Goal: Obtain resource: Download file/media

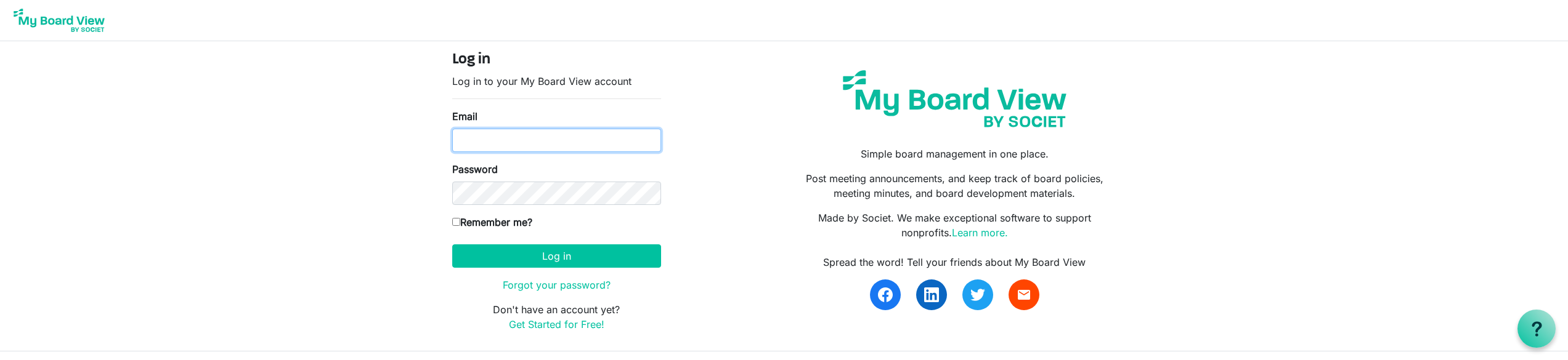
click at [523, 144] on input "Email" at bounding box center [556, 141] width 209 height 23
type input "sfidacorp@gmail.com"
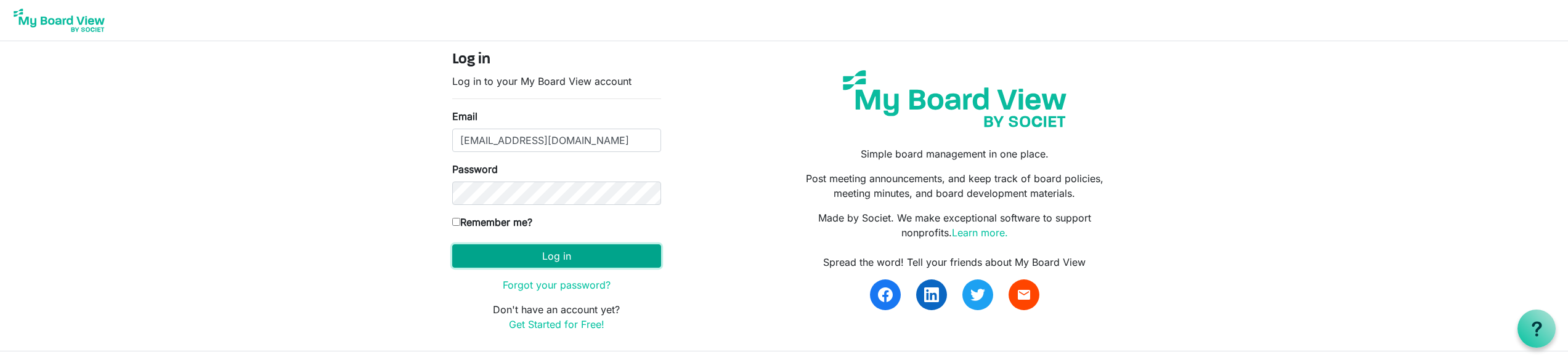
click at [585, 252] on button "Log in" at bounding box center [556, 256] width 209 height 23
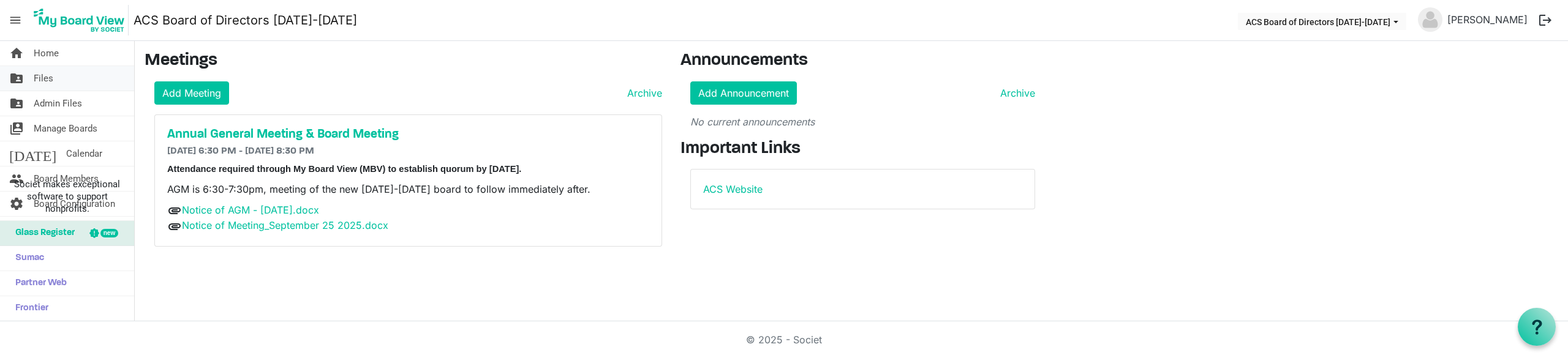
click at [51, 72] on span "Files" at bounding box center [43, 77] width 20 height 24
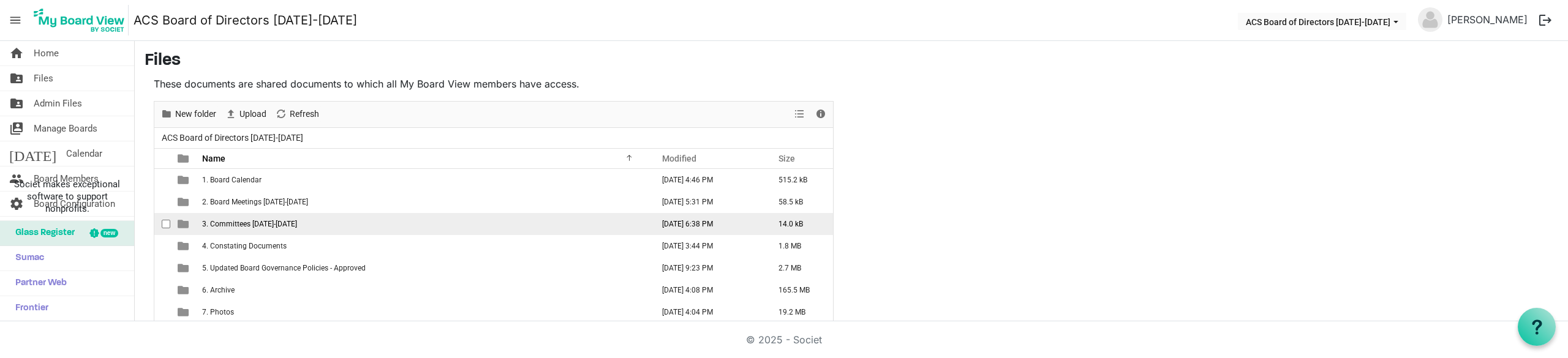
scroll to position [62, 0]
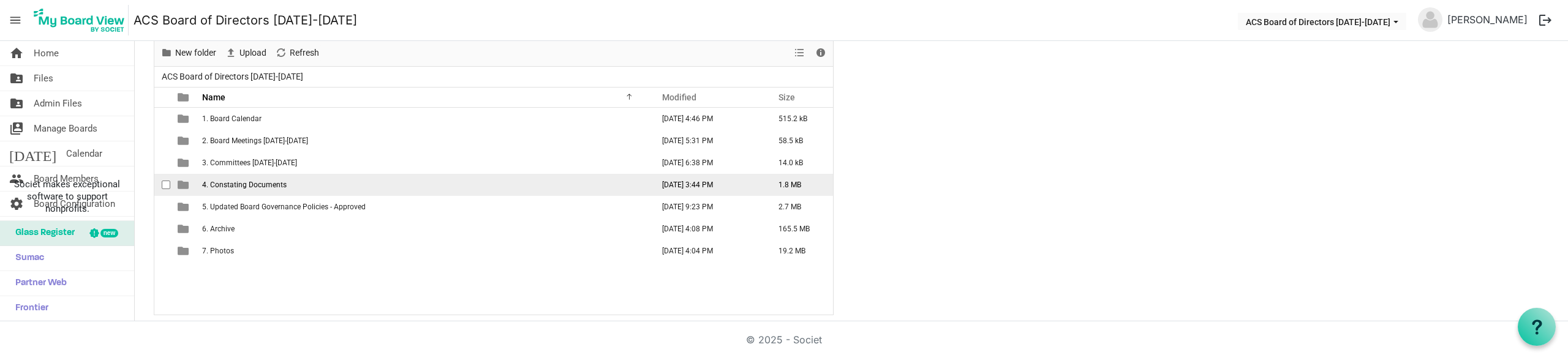
click at [277, 184] on span "4. Constating Documents" at bounding box center [244, 185] width 84 height 8
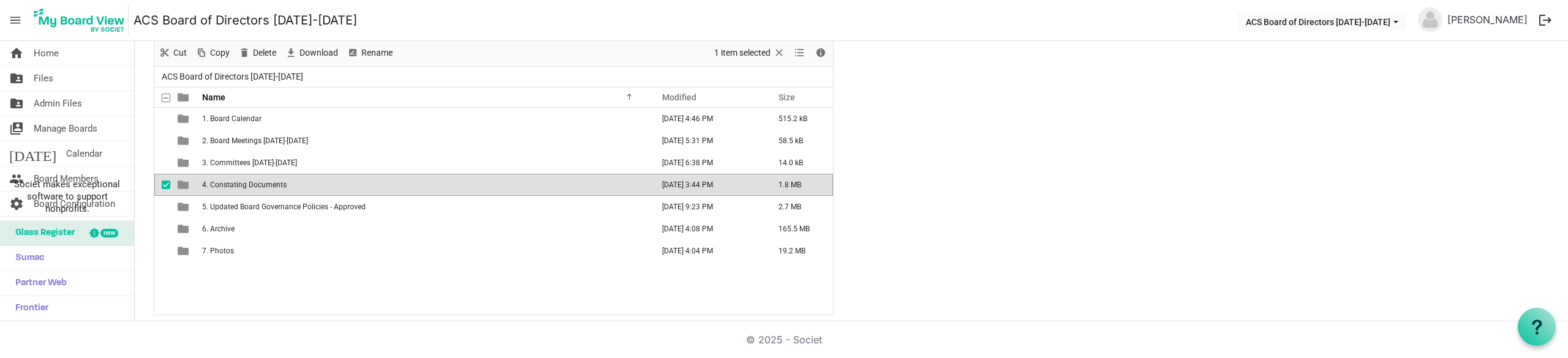
click at [277, 184] on span "4. Constating Documents" at bounding box center [244, 185] width 84 height 8
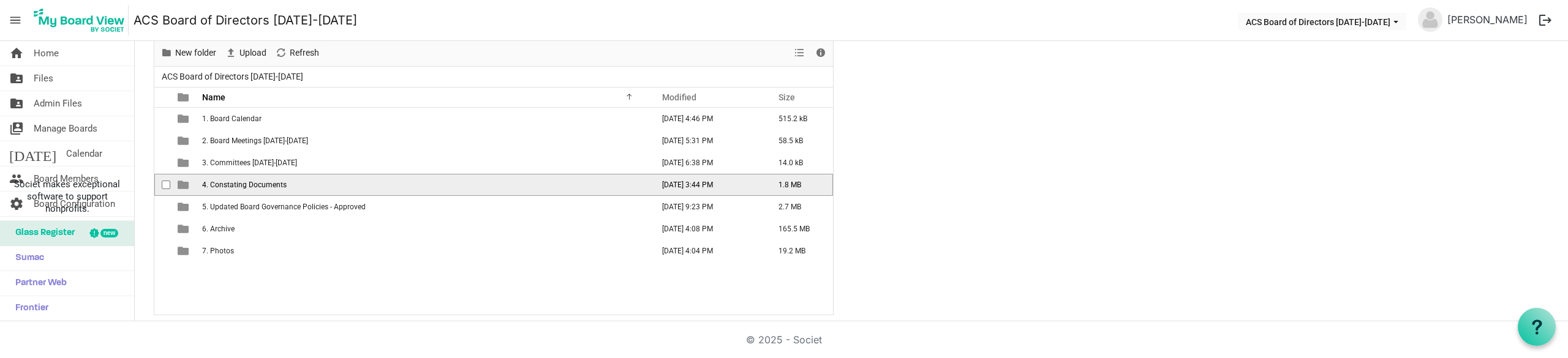
click at [277, 184] on span "4. Constating Documents" at bounding box center [244, 185] width 84 height 8
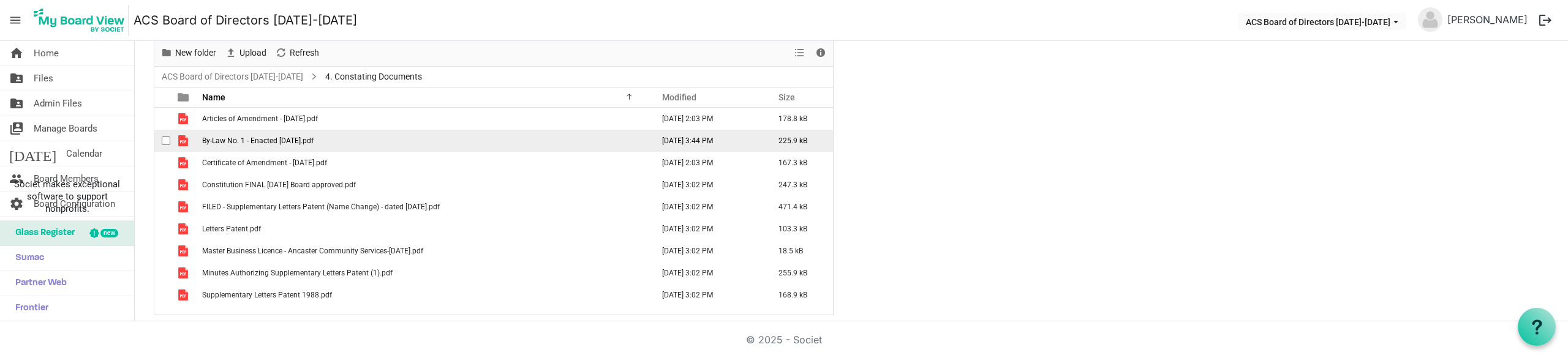
click at [222, 137] on span "By-Law No. 1 - Enacted Nov 23 2023.pdf" at bounding box center [258, 141] width 112 height 8
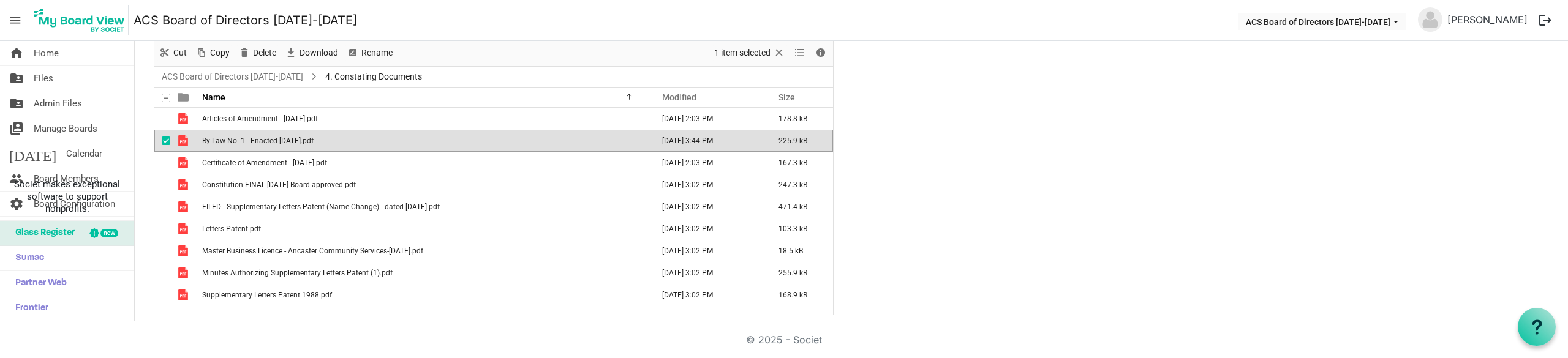
click at [222, 137] on span "By-Law No. 1 - Enacted Nov 23 2023.pdf" at bounding box center [258, 141] width 112 height 8
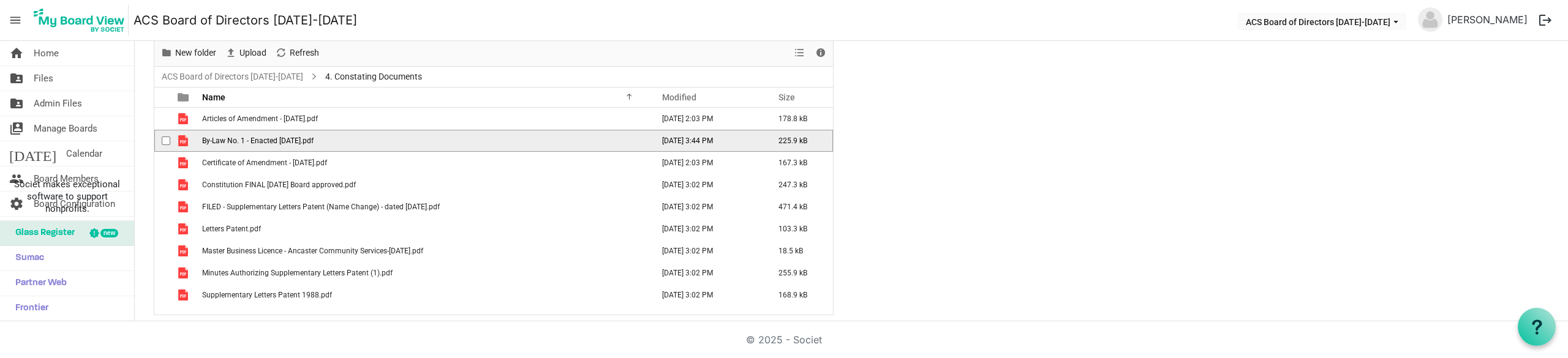
click at [222, 137] on span "By-Law No. 1 - Enacted Nov 23 2023.pdf" at bounding box center [258, 141] width 112 height 8
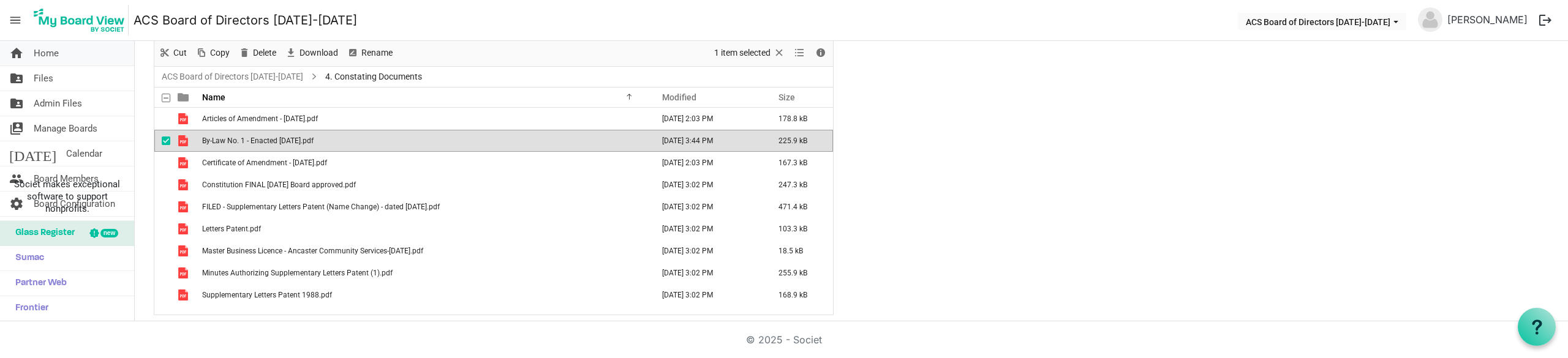
click at [45, 50] on span "Home" at bounding box center [46, 52] width 25 height 24
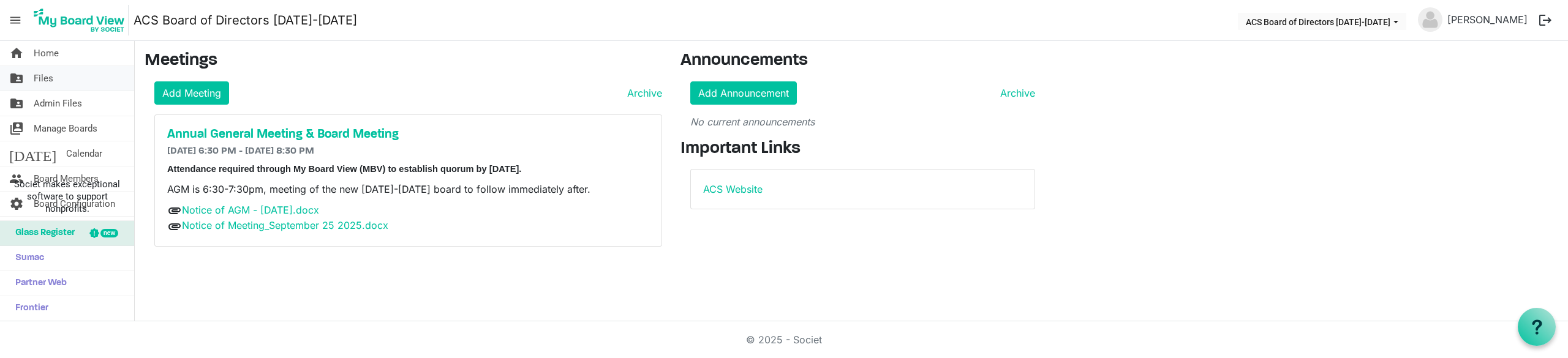
click at [58, 77] on link "folder_shared Files" at bounding box center [67, 77] width 134 height 24
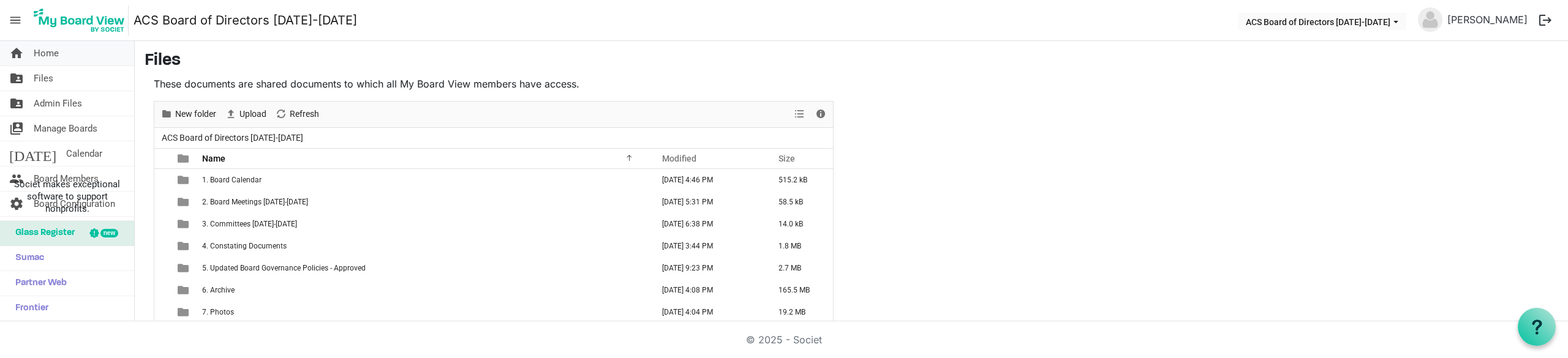
click at [59, 51] on link "home Home" at bounding box center [67, 52] width 134 height 24
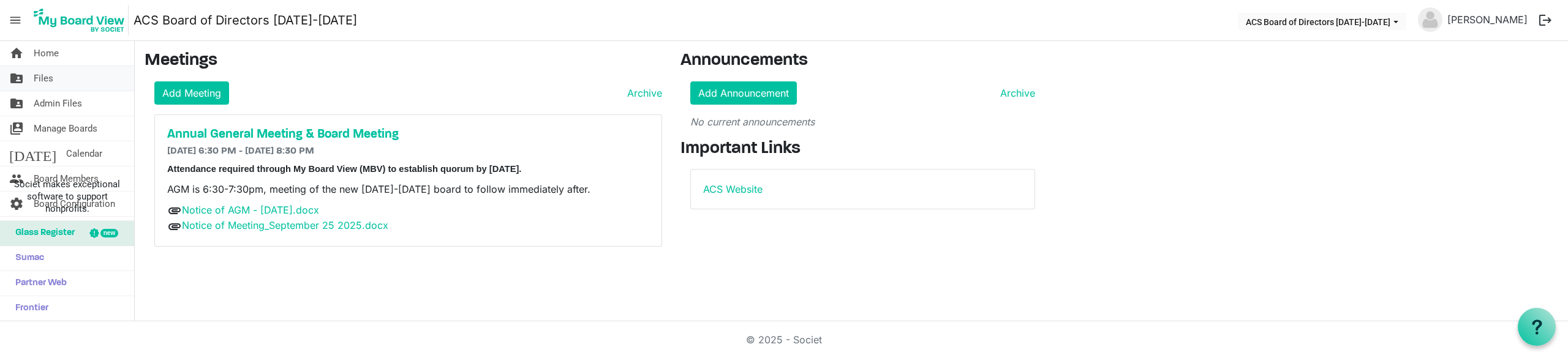
click at [50, 71] on span "Files" at bounding box center [43, 77] width 20 height 24
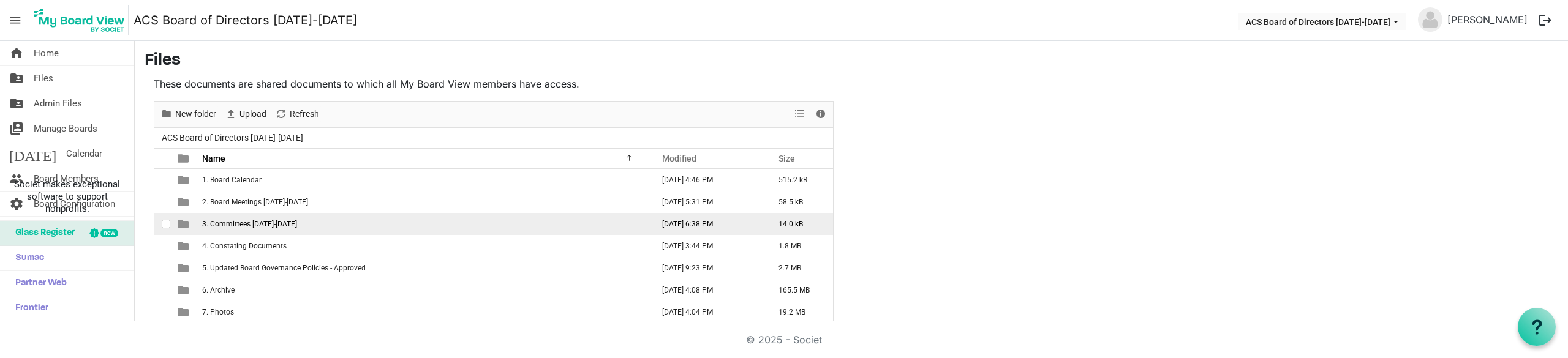
scroll to position [62, 0]
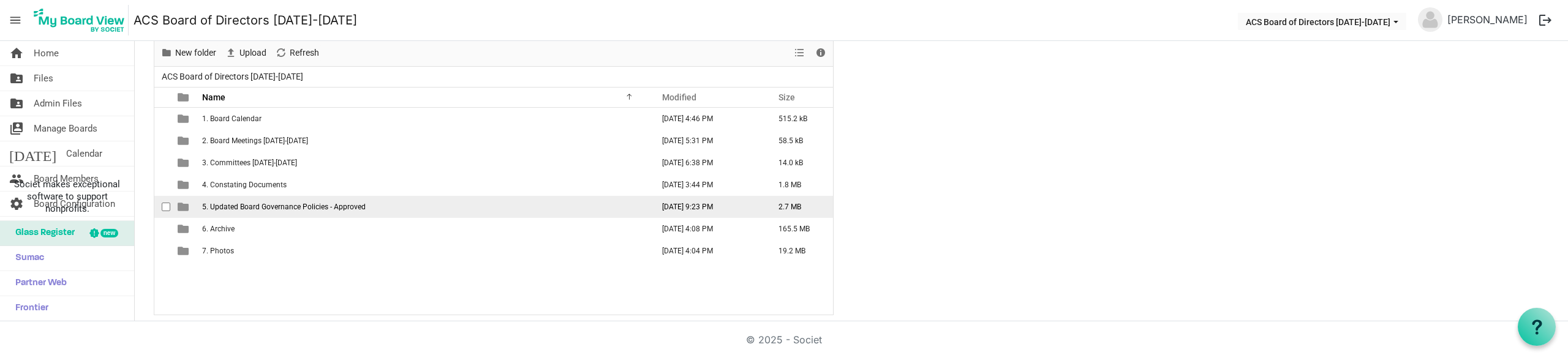
click at [302, 206] on span "5. Updated Board Governance Policies - Approved" at bounding box center [284, 206] width 163 height 8
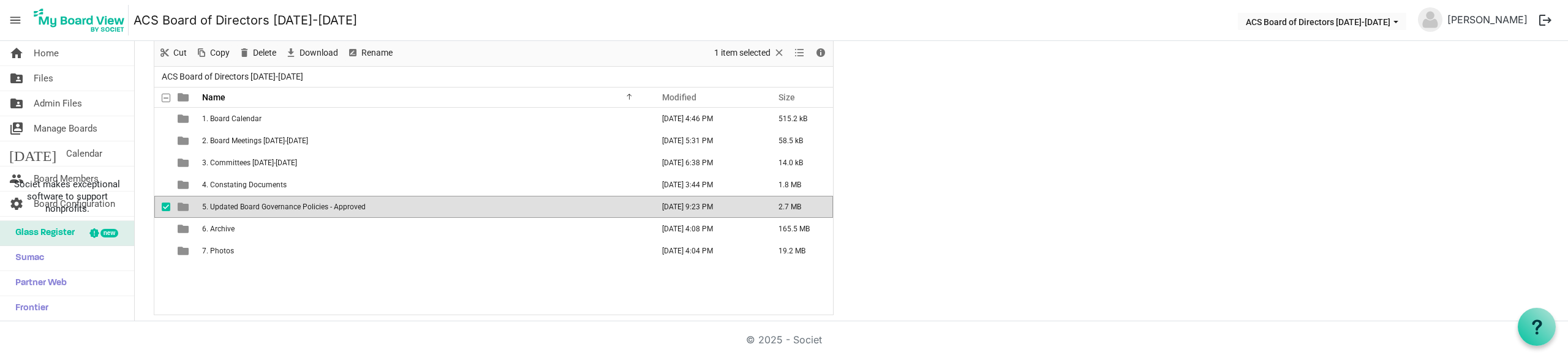
click at [302, 206] on span "5. Updated Board Governance Policies - Approved" at bounding box center [284, 206] width 163 height 8
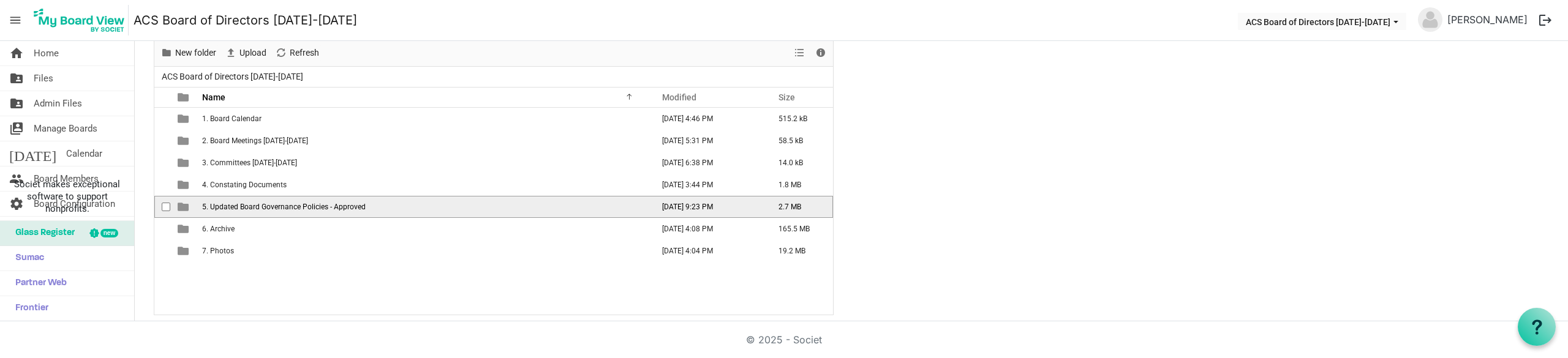
click at [302, 206] on span "5. Updated Board Governance Policies - Approved" at bounding box center [284, 206] width 163 height 8
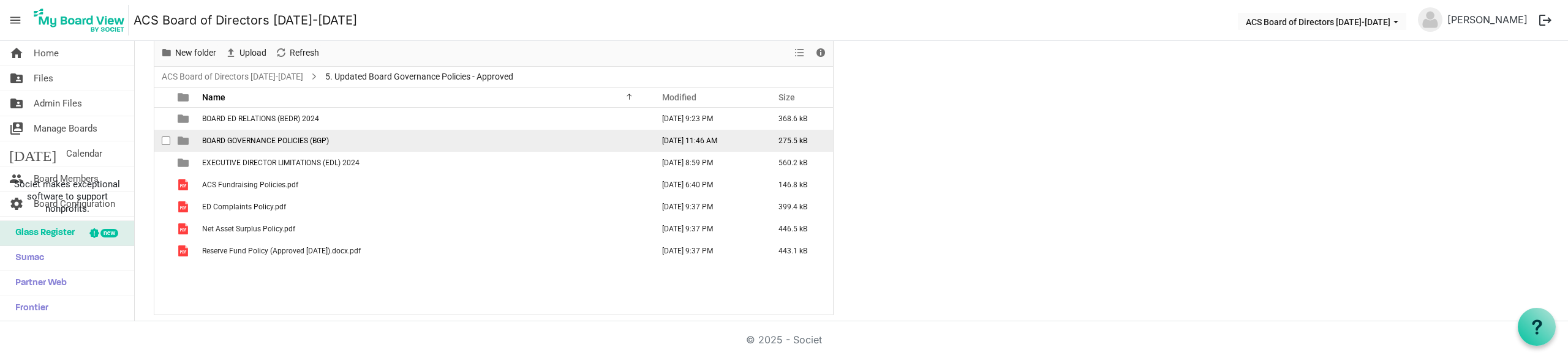
click at [316, 141] on span "BOARD GOVERNANCE POLICIES (BGP)" at bounding box center [266, 141] width 127 height 8
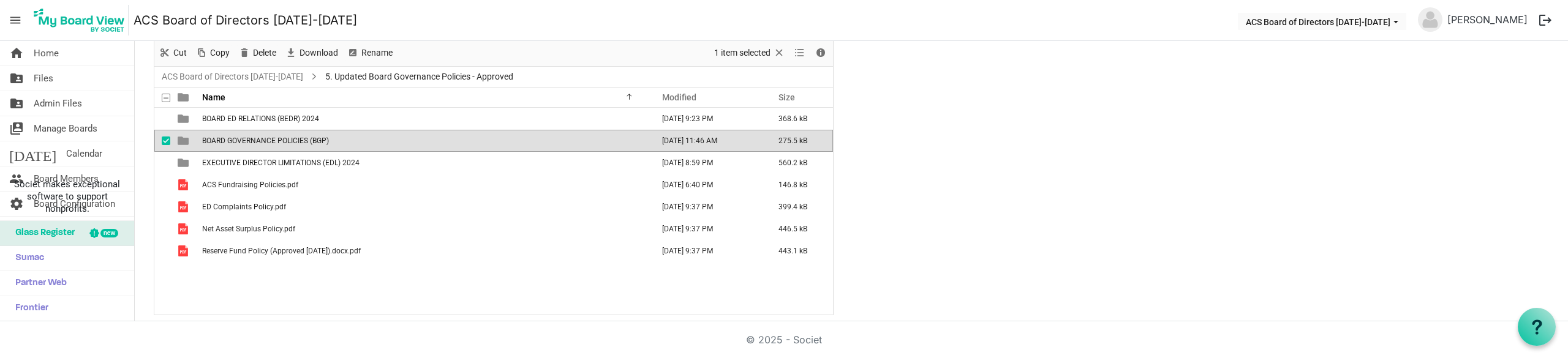
click at [316, 141] on span "BOARD GOVERNANCE POLICIES (BGP)" at bounding box center [266, 141] width 127 height 8
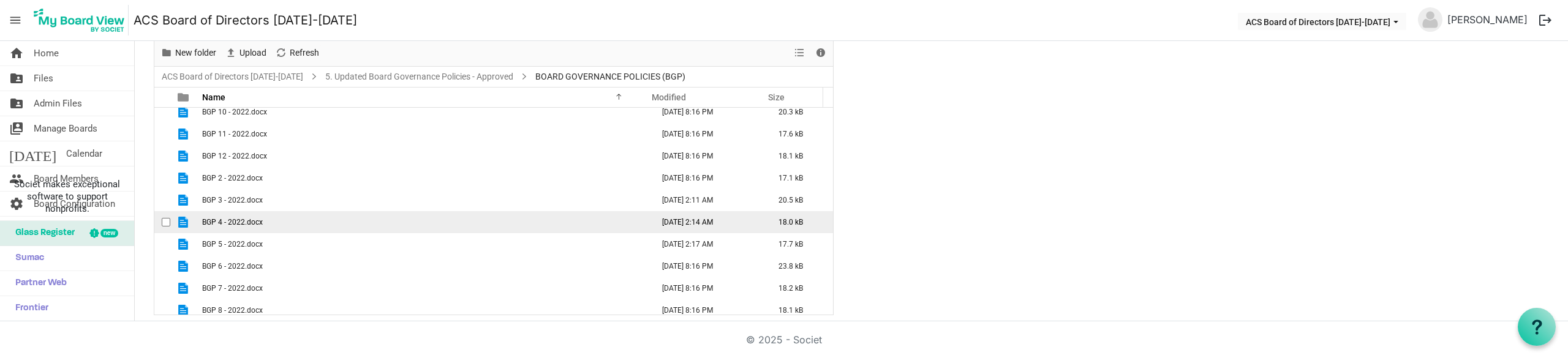
scroll to position [80, 0]
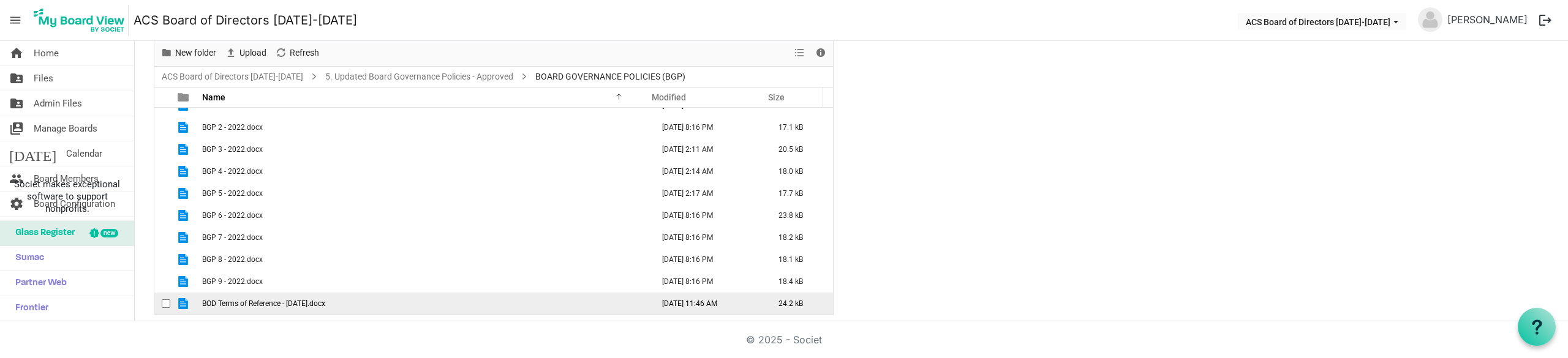
click at [253, 300] on span "BOD Terms of Reference - May 2022.docx" at bounding box center [264, 304] width 123 height 8
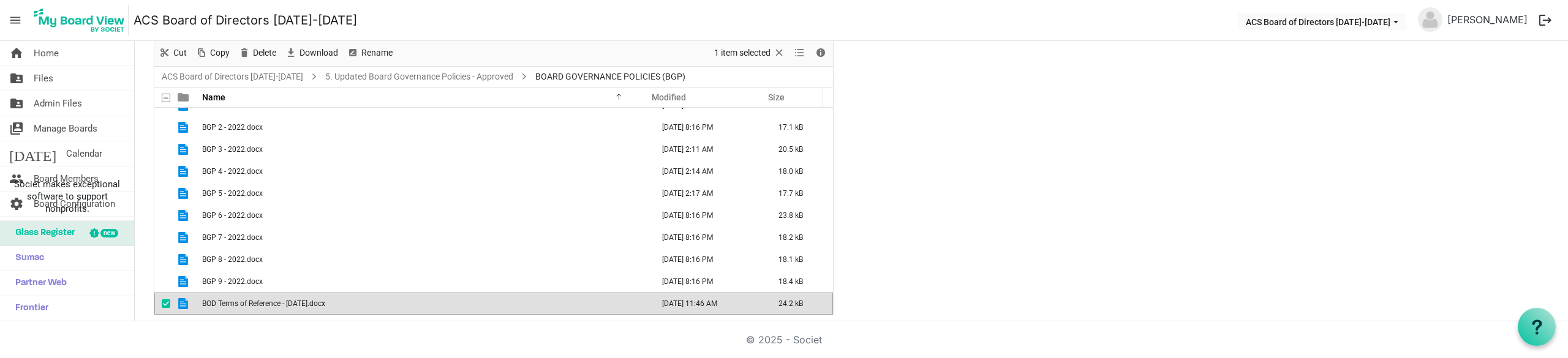
click at [253, 300] on span "BOD Terms of Reference - May 2022.docx" at bounding box center [264, 304] width 123 height 8
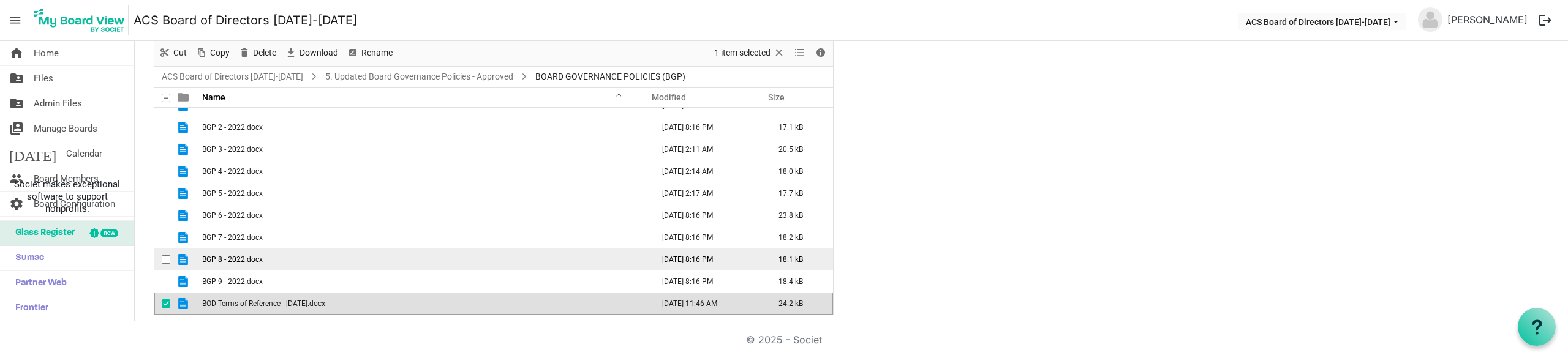
click at [258, 258] on span "BGP 8 - 2022.docx" at bounding box center [232, 260] width 61 height 8
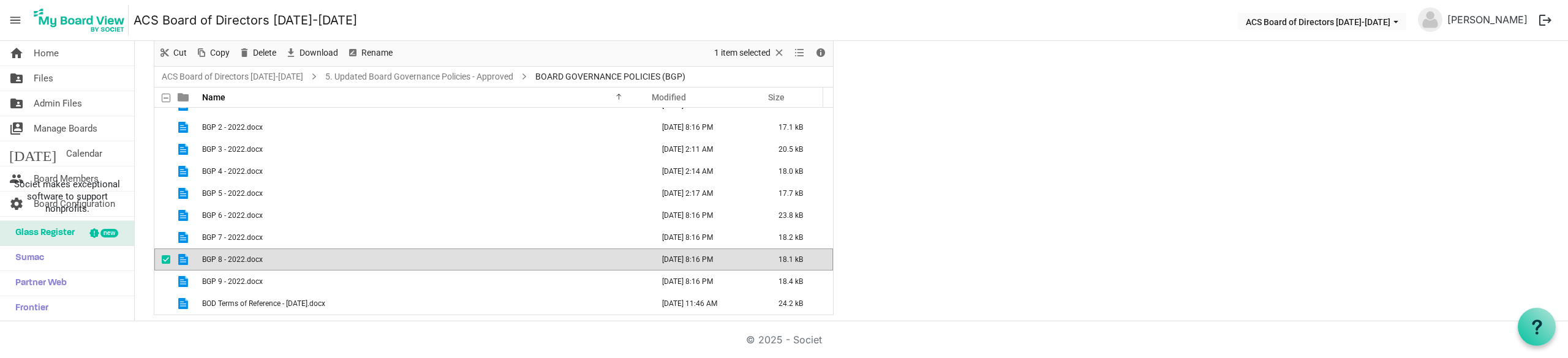
click at [258, 258] on span "BGP 8 - 2022.docx" at bounding box center [232, 260] width 61 height 8
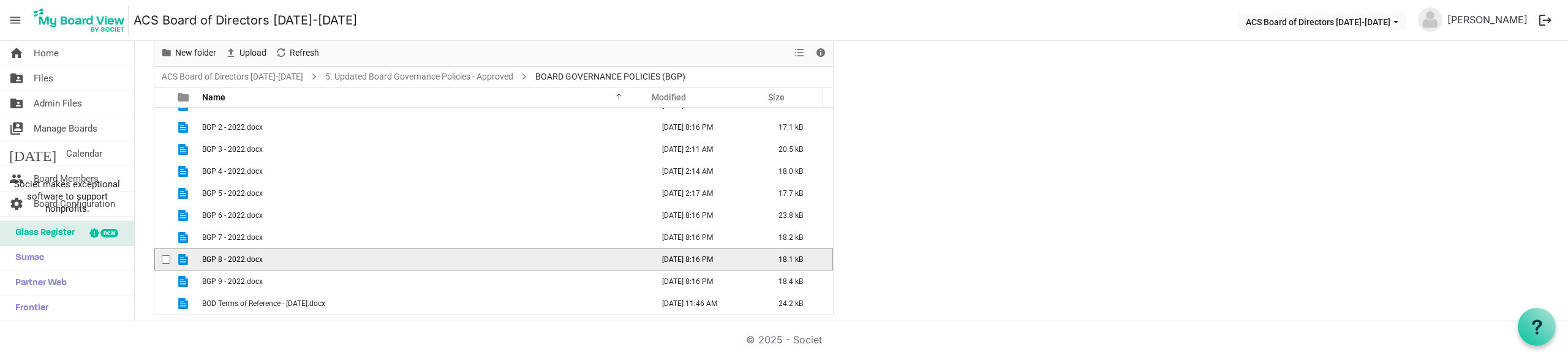
click at [258, 258] on span "BGP 8 - 2022.docx" at bounding box center [232, 260] width 61 height 8
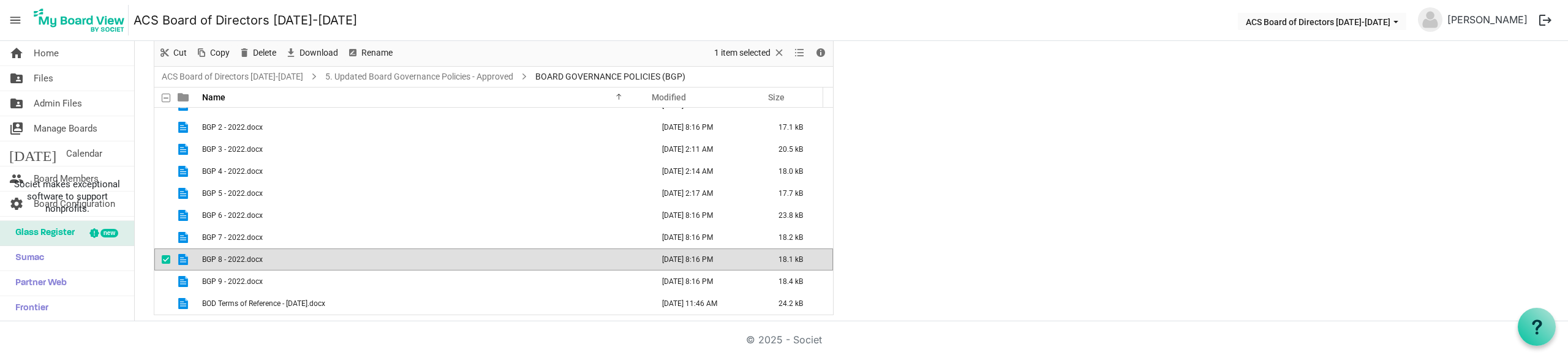
click at [258, 258] on span "BGP 8 - 2022.docx" at bounding box center [232, 260] width 61 height 8
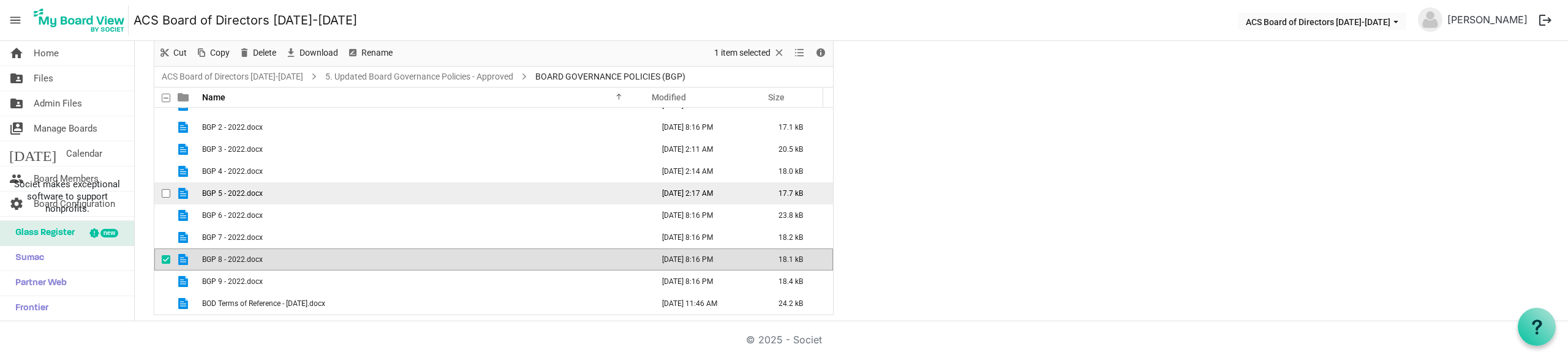
click at [288, 193] on td "BGP 5 - 2022.docx" at bounding box center [423, 193] width 451 height 22
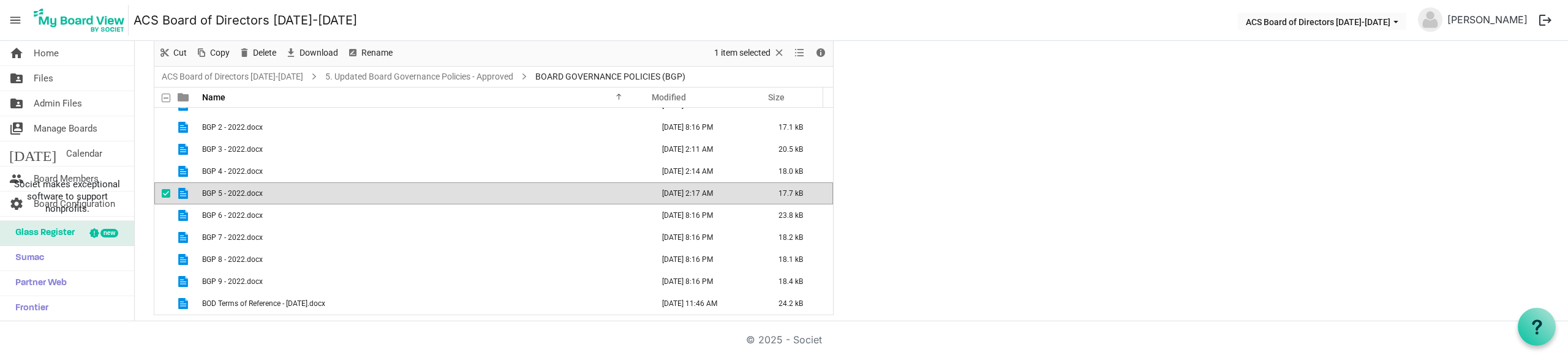
click at [288, 193] on td "BGP 5 - 2022.docx" at bounding box center [423, 193] width 451 height 22
click at [40, 78] on span "Files" at bounding box center [43, 77] width 20 height 24
